Goal: Check status: Check status

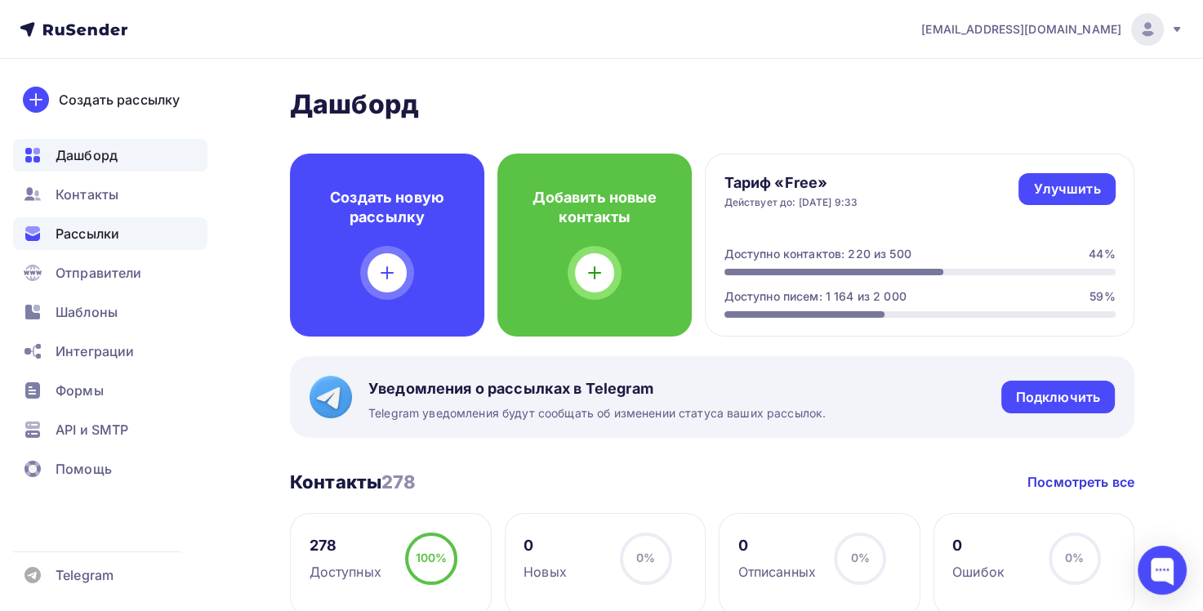
click at [87, 236] on span "Рассылки" at bounding box center [88, 234] width 64 height 20
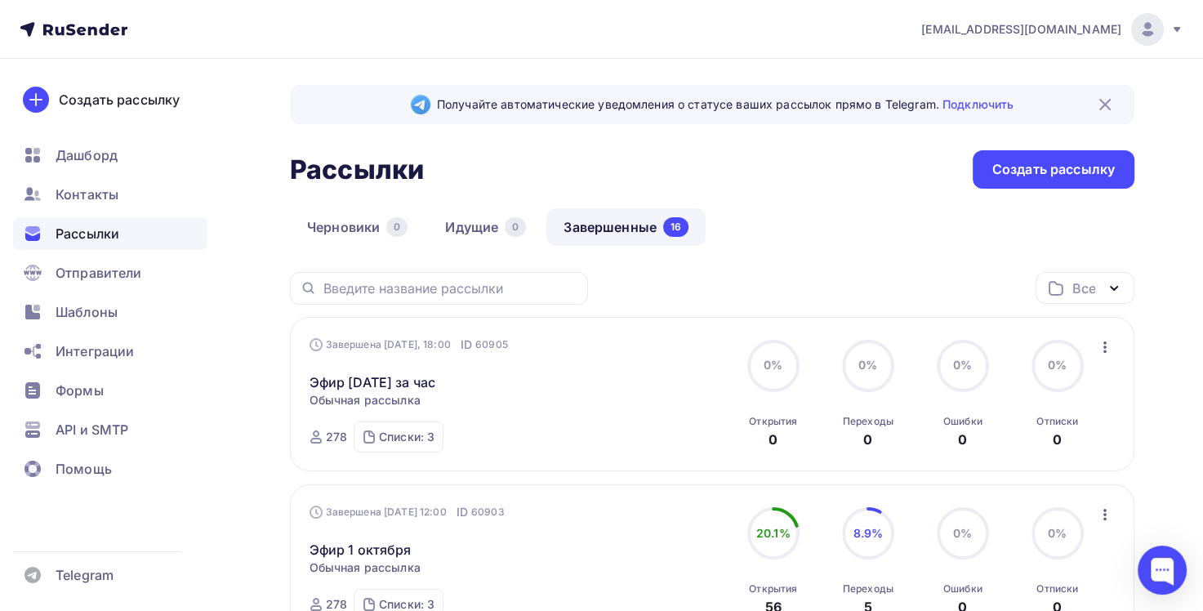
click at [614, 230] on link "Завершенные 16" at bounding box center [625, 227] width 159 height 38
